Goal: Task Accomplishment & Management: Use online tool/utility

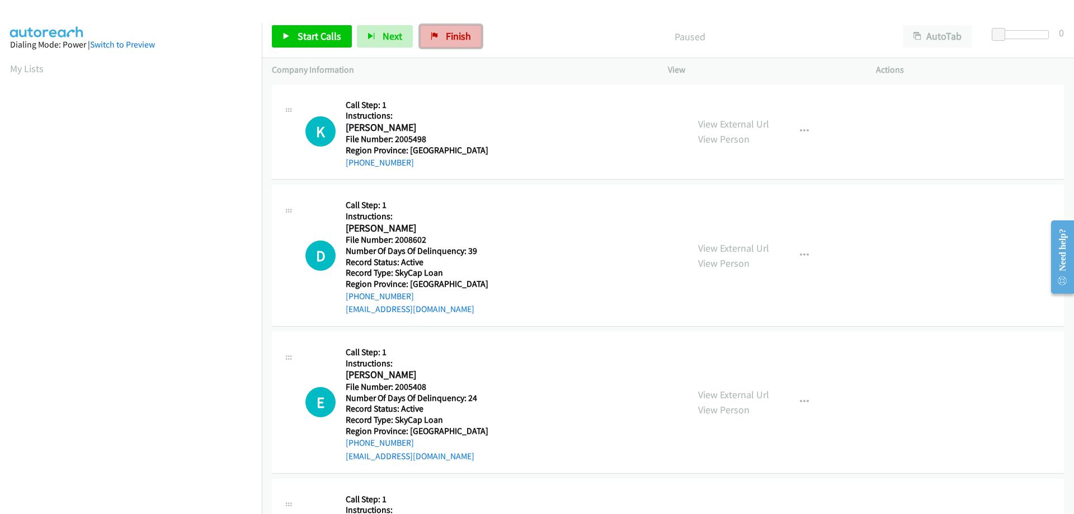
click at [451, 29] on link "Finish" at bounding box center [451, 36] width 62 height 22
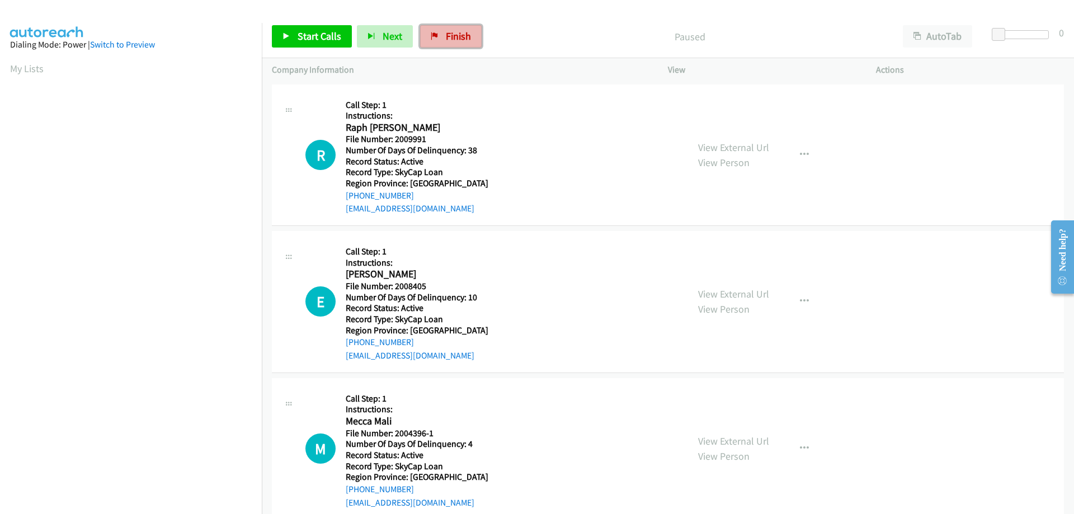
click at [456, 34] on span "Finish" at bounding box center [458, 36] width 25 height 13
